Goal: Information Seeking & Learning: Learn about a topic

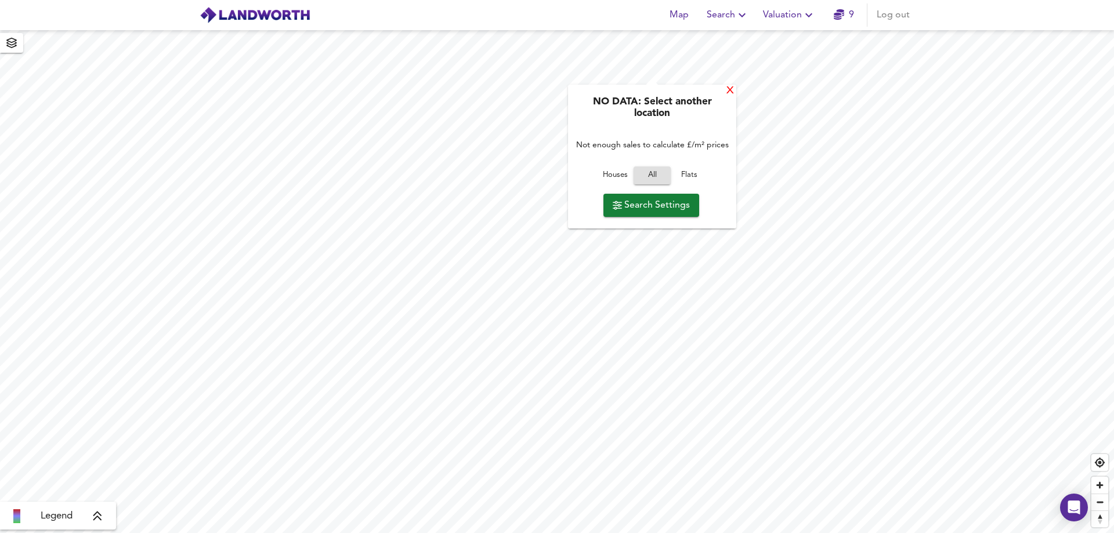
drag, startPoint x: 178, startPoint y: 8, endPoint x: 734, endPoint y: 93, distance: 563.0
click at [734, 93] on div "X" at bounding box center [730, 90] width 10 height 11
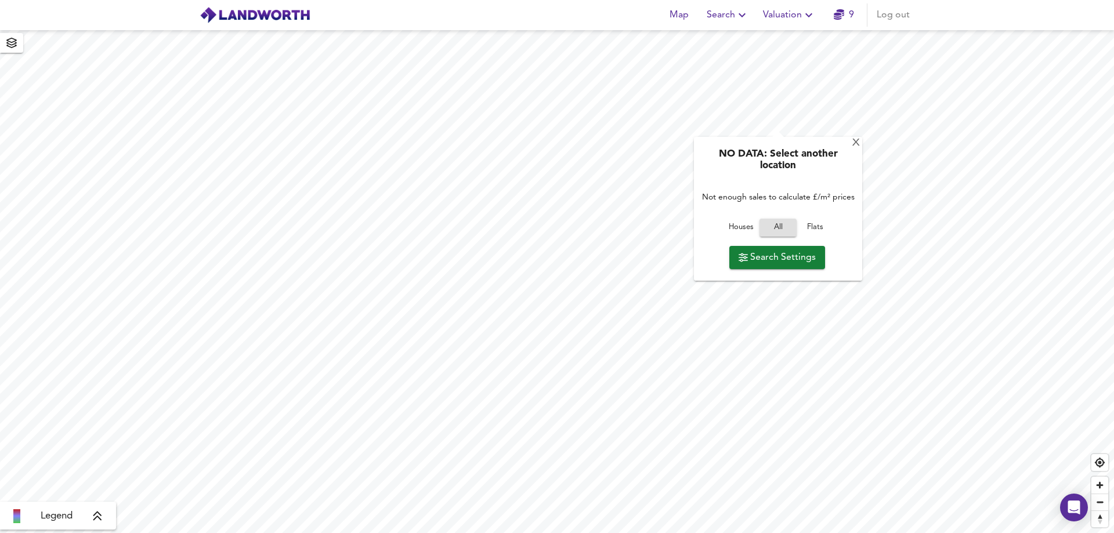
click at [791, 256] on span "Search Settings" at bounding box center [777, 258] width 77 height 16
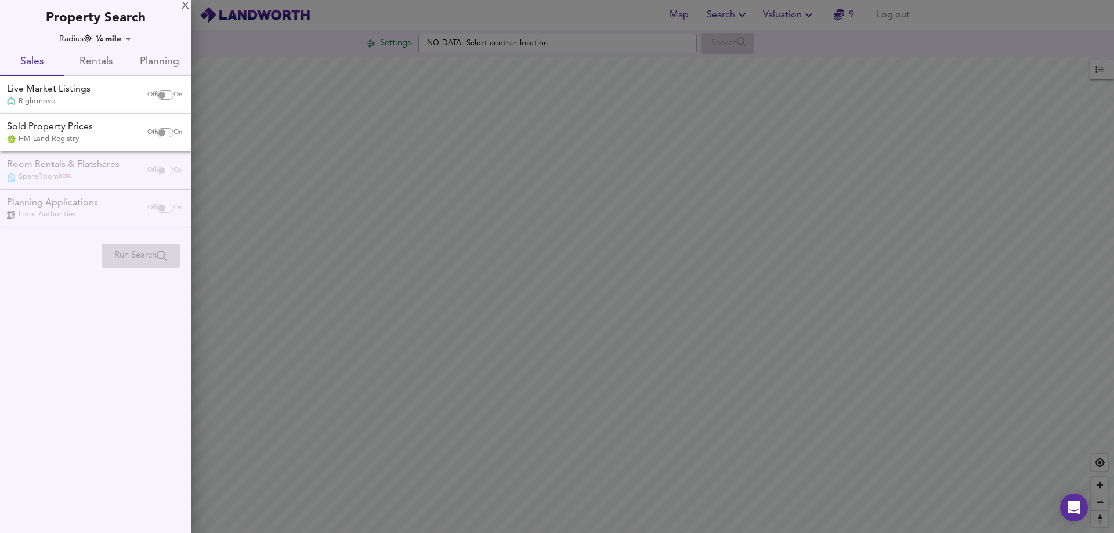
click at [541, 43] on div at bounding box center [557, 266] width 1114 height 533
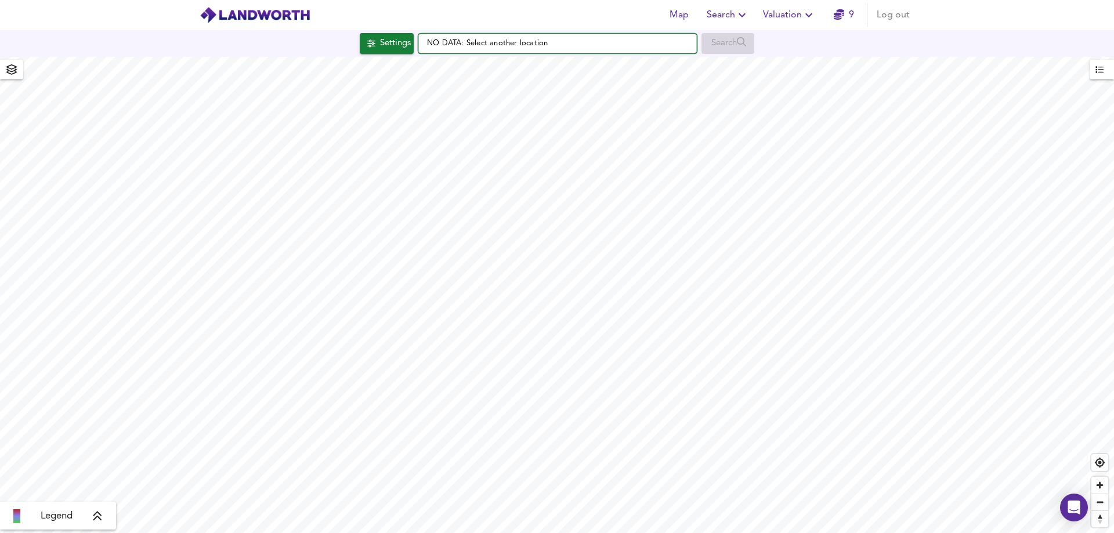
click at [474, 42] on input "NO DATA: Select another location" at bounding box center [557, 44] width 279 height 20
paste input "DL3 6NT"
drag, startPoint x: 612, startPoint y: 44, endPoint x: 406, endPoint y: 43, distance: 206.0
click at [406, 43] on div "Settings NO DATA: SeDL3 6NTlect another location Search" at bounding box center [557, 43] width 1114 height 21
paste input "DL3 6NT"
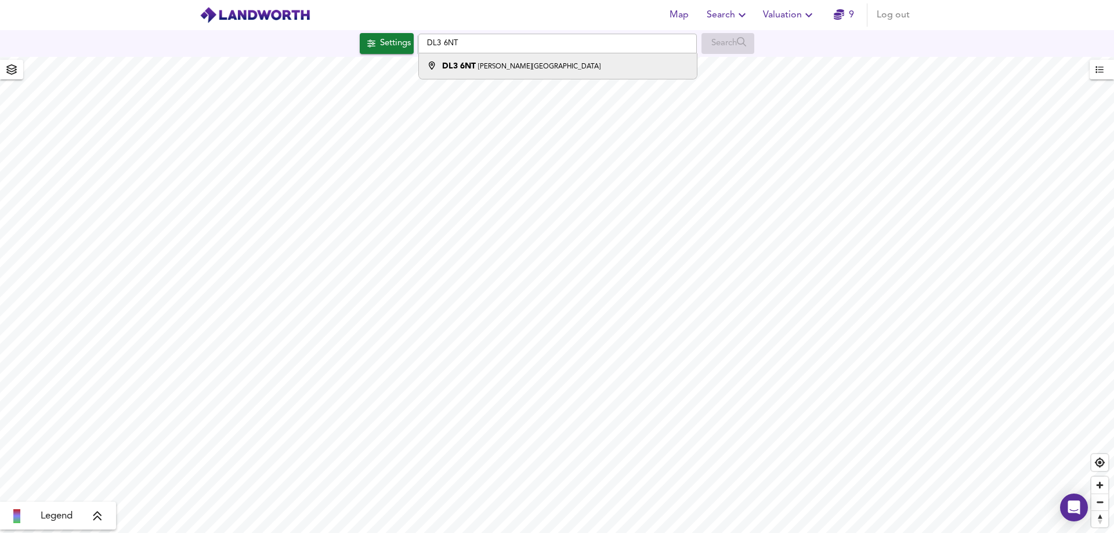
click at [520, 63] on small "[PERSON_NAME][GEOGRAPHIC_DATA]" at bounding box center [539, 66] width 122 height 7
type input "[PERSON_NAME][STREET_ADDRESS]"
checkbox input "false"
checkbox input "true"
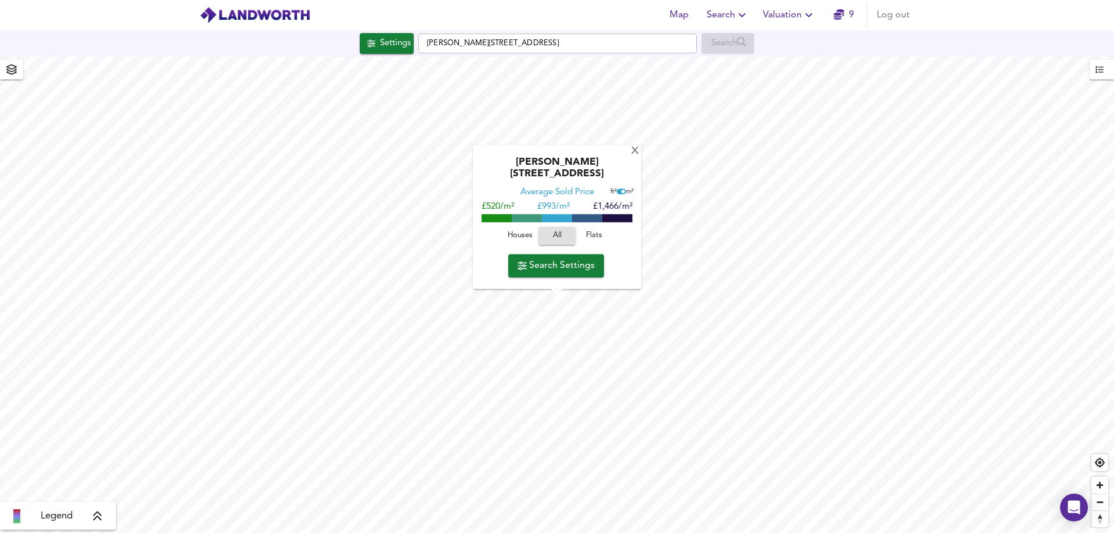
click at [520, 238] on span "Houses" at bounding box center [519, 236] width 31 height 13
